Goal: Find contact information: Obtain details needed to contact an individual or organization

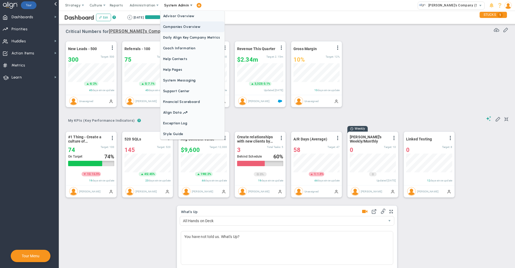
click at [181, 29] on span "Companies Overview" at bounding box center [192, 26] width 64 height 11
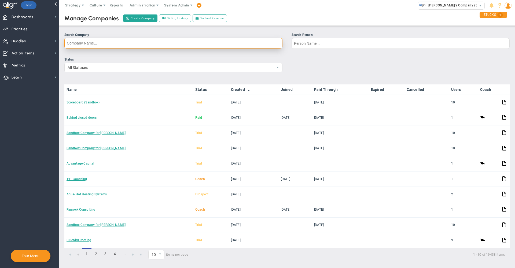
click at [235, 42] on input "Search Company" at bounding box center [173, 43] width 218 height 11
click at [291, 21] on div "Manage Companies Create Company Billing History Booked Revenue" at bounding box center [287, 18] width 466 height 15
click at [242, 44] on input "Search Company" at bounding box center [173, 43] width 218 height 11
type input "access c"
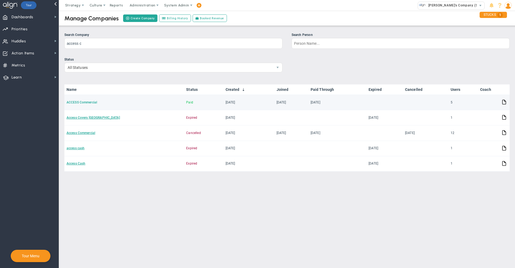
click at [89, 103] on link "ACCESS Commercial" at bounding box center [81, 103] width 31 height 4
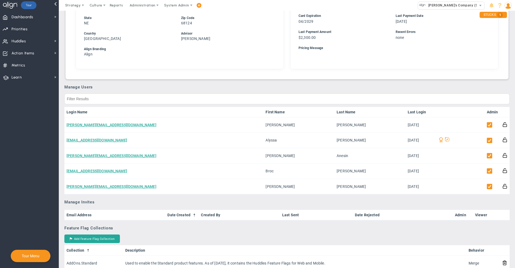
scroll to position [190, 0]
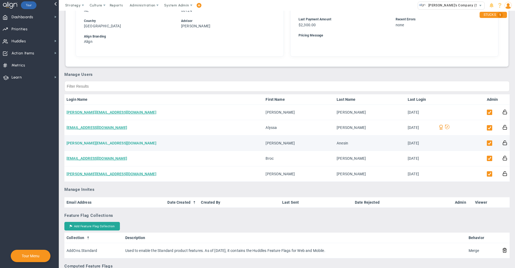
click at [105, 145] on link "[PERSON_NAME][EMAIL_ADDRESS][DOMAIN_NAME]" at bounding box center [111, 143] width 90 height 4
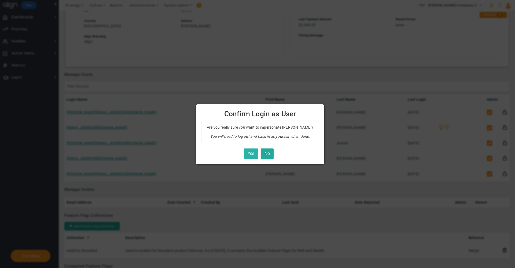
click at [245, 153] on button "Yes" at bounding box center [251, 153] width 14 height 10
